Goal: Find specific page/section: Find specific page/section

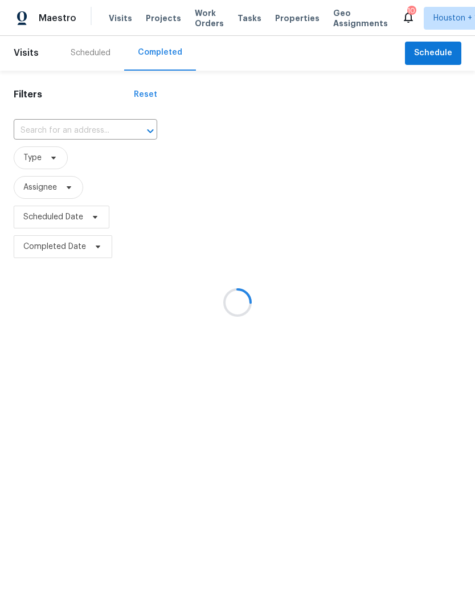
click at [27, 130] on div at bounding box center [237, 302] width 475 height 605
click at [23, 134] on div at bounding box center [237, 302] width 475 height 605
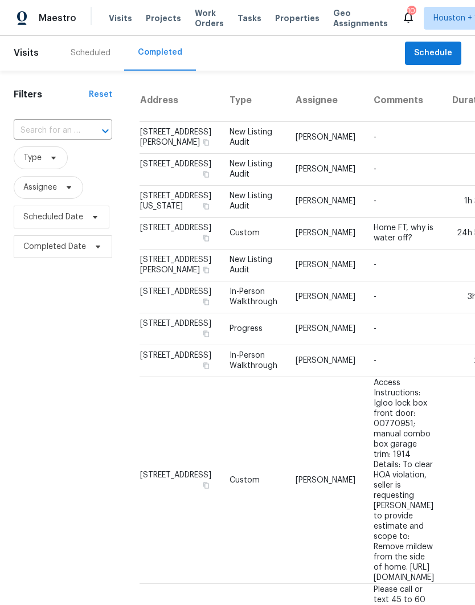
click at [19, 131] on input "text" at bounding box center [47, 131] width 67 height 18
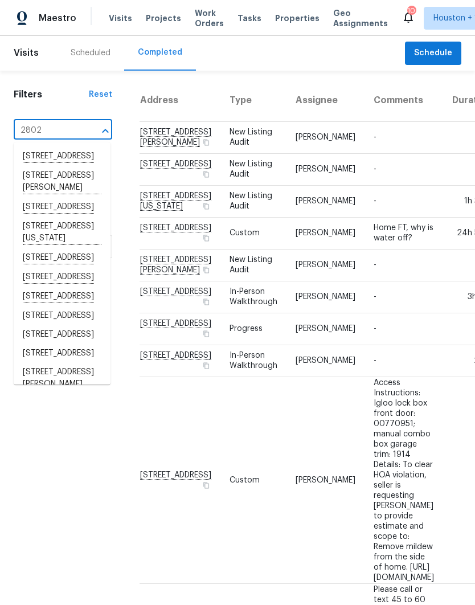
click at [54, 131] on input "2802" at bounding box center [47, 131] width 67 height 18
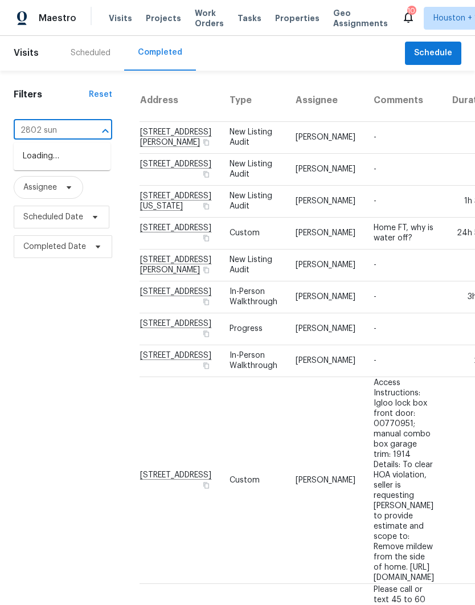
type input "2802 suns"
click at [44, 150] on li "[STREET_ADDRESS]" at bounding box center [62, 156] width 97 height 19
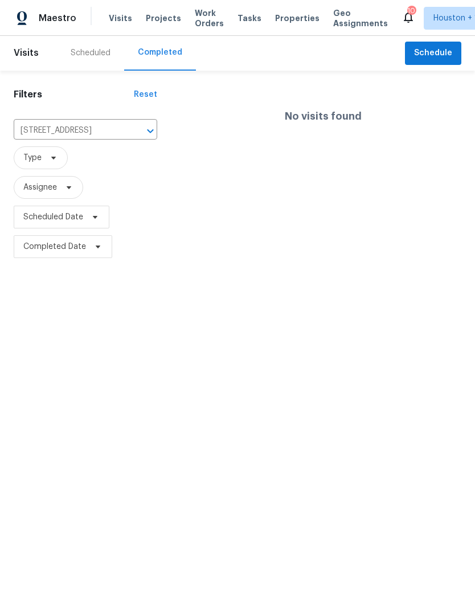
click at [136, 134] on icon "Clear" at bounding box center [135, 130] width 11 height 11
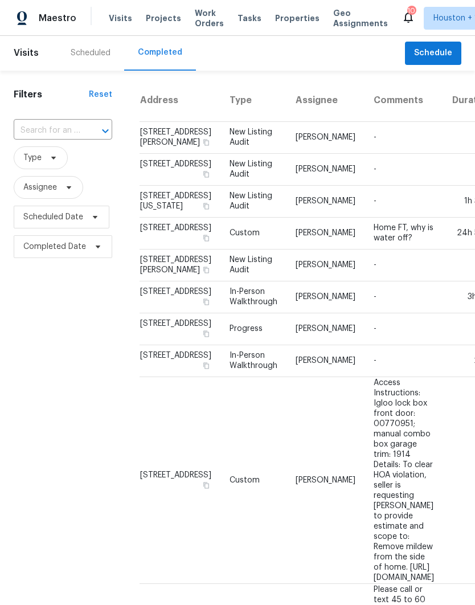
click at [71, 47] on div "Scheduled" at bounding box center [90, 53] width 67 height 35
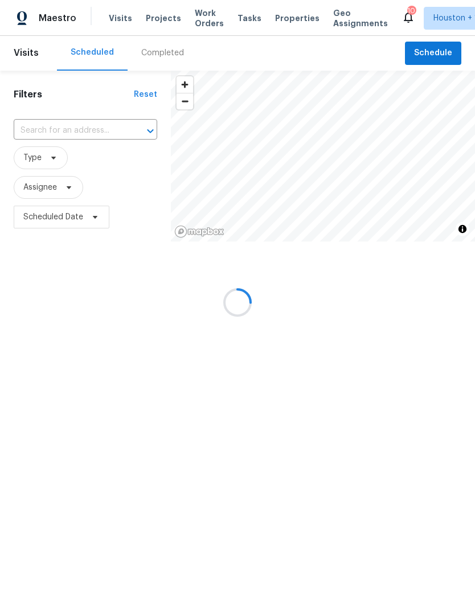
click at [71, 46] on div at bounding box center [237, 302] width 475 height 605
